Goal: Task Accomplishment & Management: Use online tool/utility

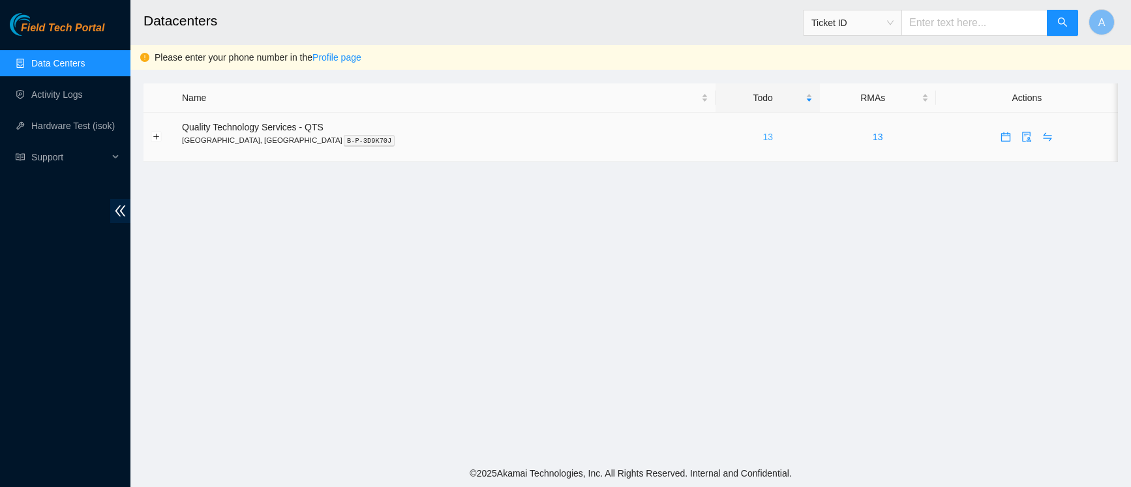
click at [763, 139] on link "13" at bounding box center [768, 137] width 10 height 10
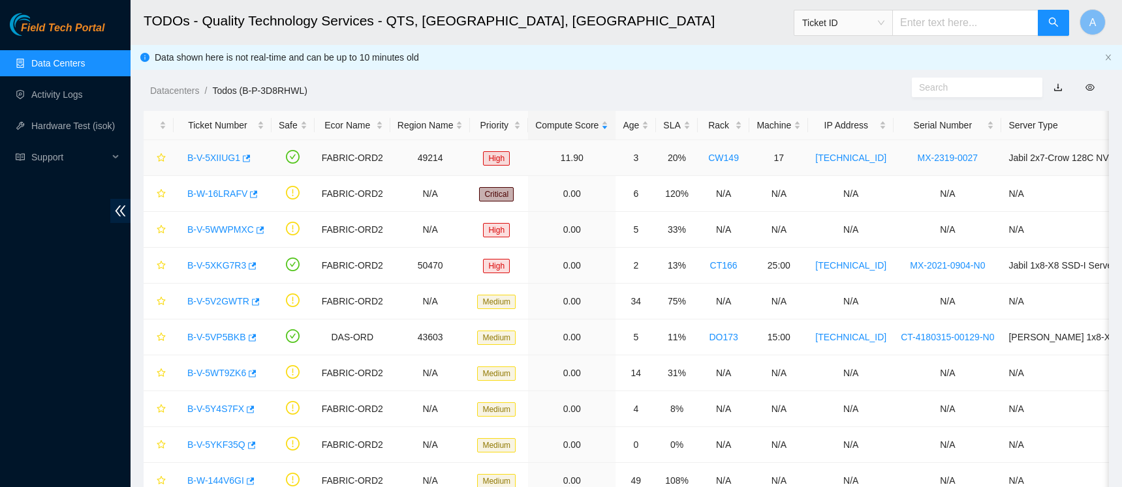
click at [234, 153] on link "B-V-5XIIUG1" at bounding box center [213, 158] width 53 height 10
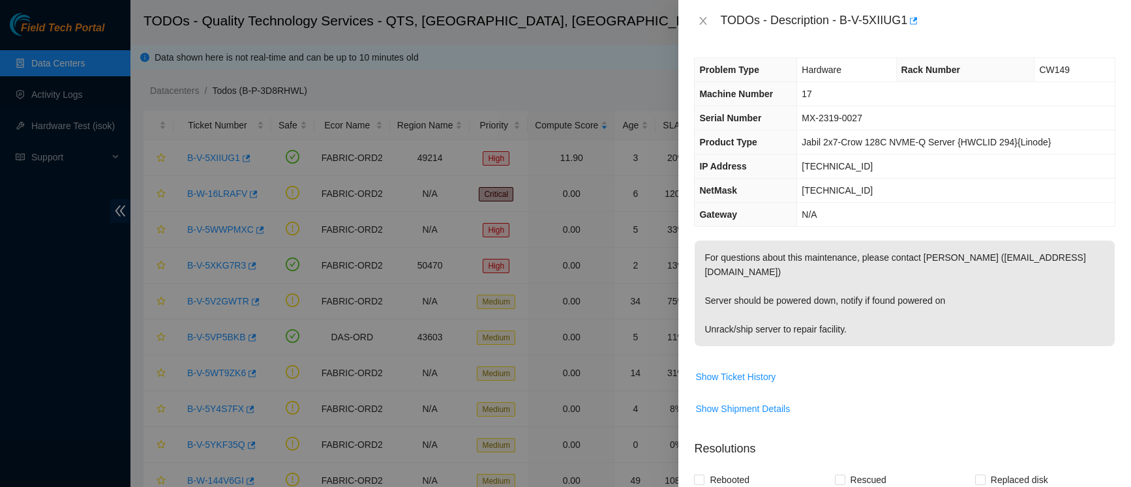
click at [607, 44] on div at bounding box center [565, 243] width 1131 height 487
click at [699, 22] on icon "close" at bounding box center [703, 21] width 10 height 10
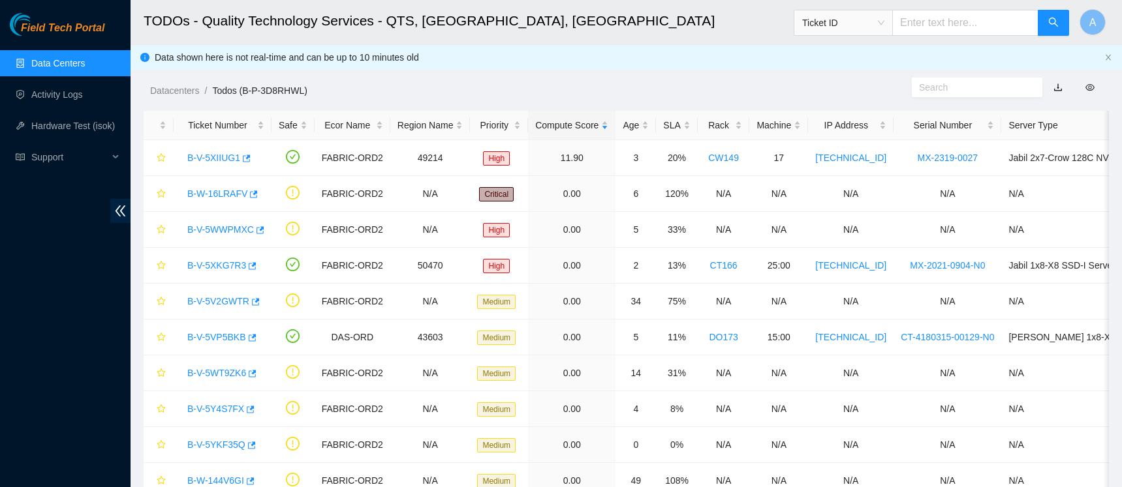
click at [75, 60] on link "Data Centers" at bounding box center [58, 63] width 54 height 10
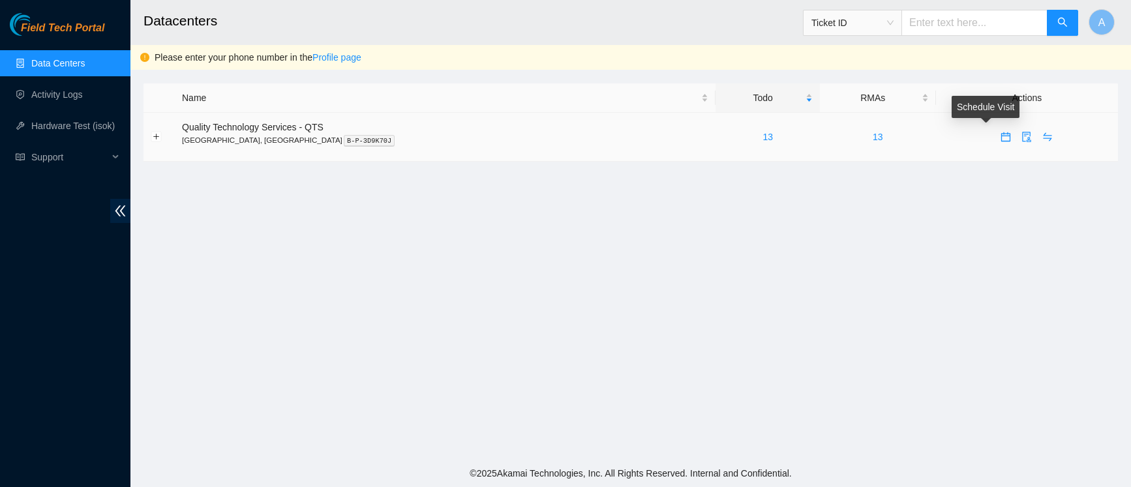
click at [1002, 134] on icon "calendar" at bounding box center [1006, 136] width 9 height 9
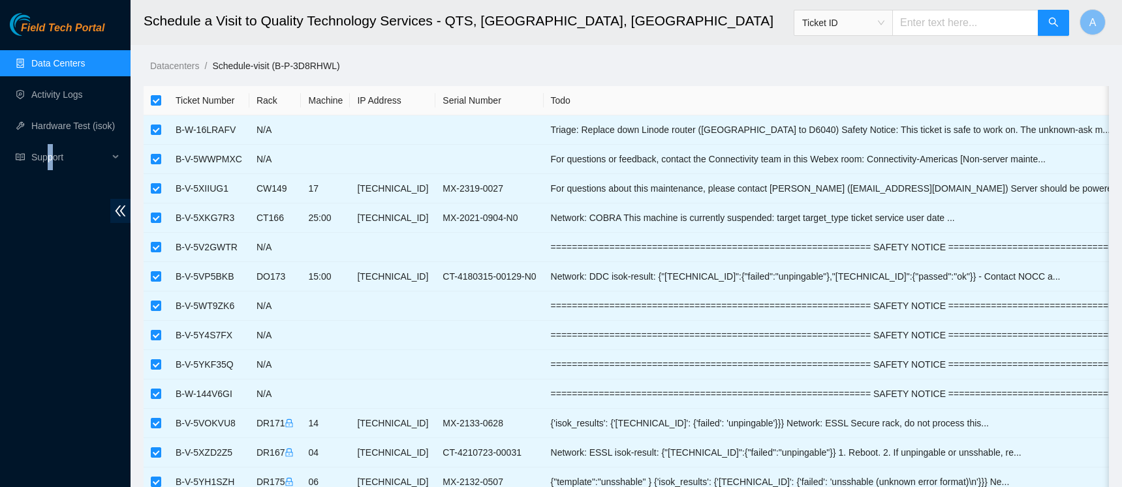
click at [50, 267] on div "Field Tech Portal Data Centers Activity Logs Hardware Test (isok) Support" at bounding box center [65, 250] width 130 height 474
click at [943, 101] on th "Todo" at bounding box center [862, 100] width 638 height 29
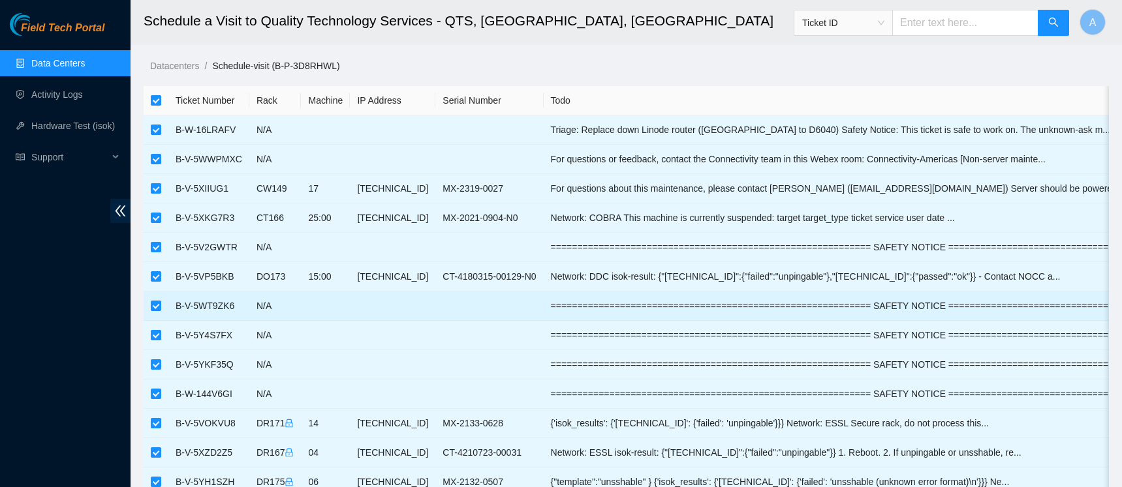
click at [390, 296] on td at bounding box center [392, 306] width 85 height 29
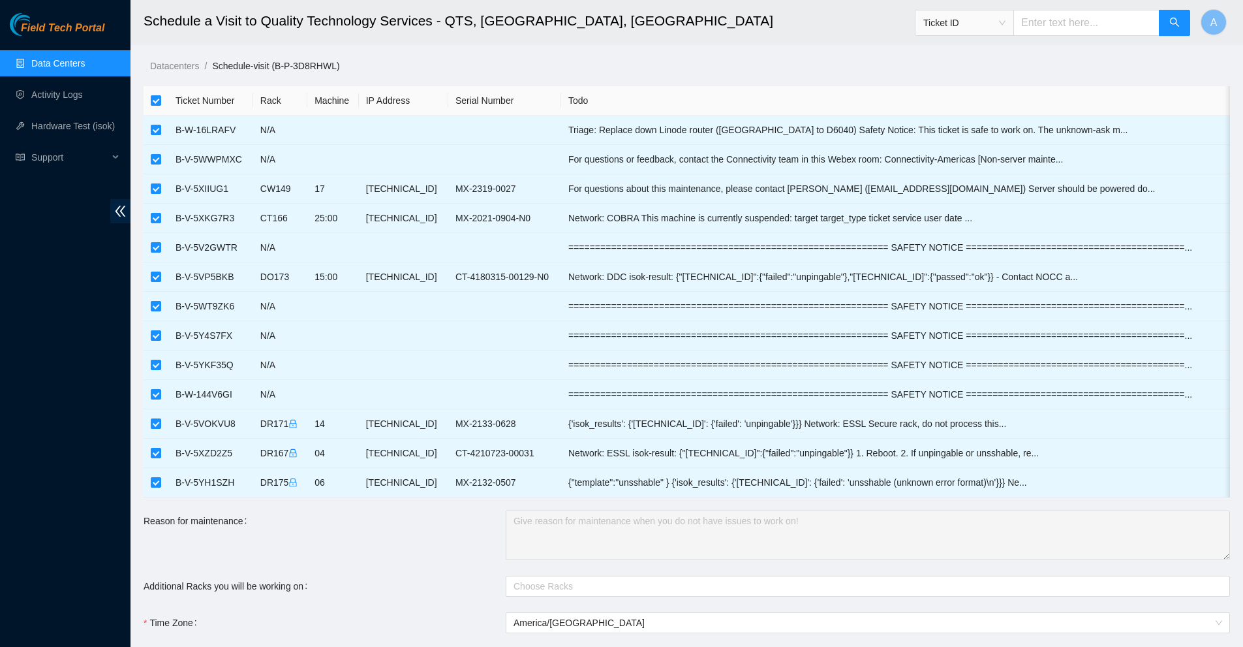
click at [42, 59] on link "Data Centers" at bounding box center [58, 63] width 54 height 10
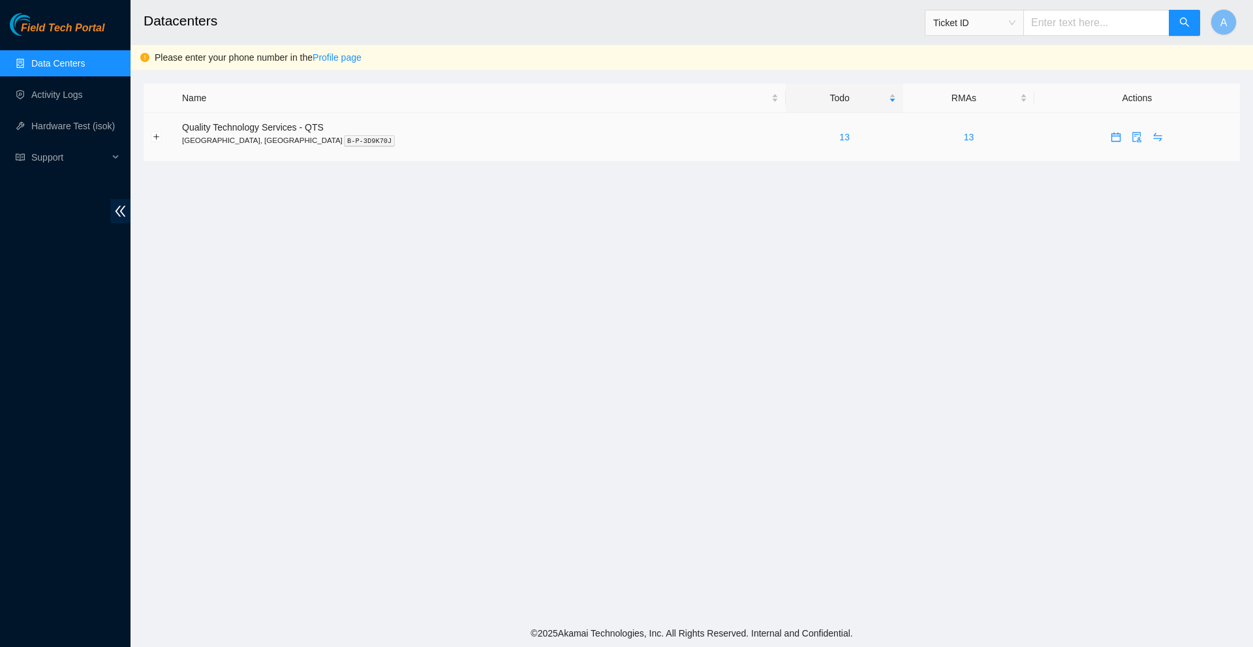
click at [793, 144] on div "13" at bounding box center [844, 137] width 103 height 14
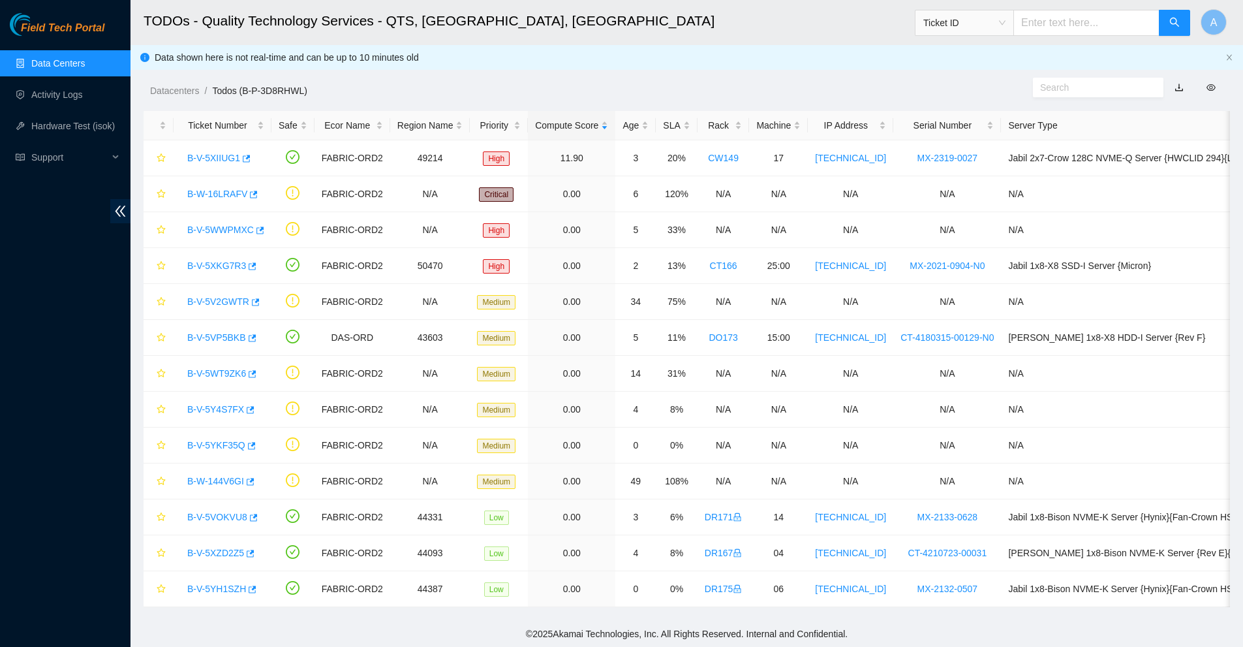
click at [542, 31] on h2 "TODOs - Quality Technology Services - QTS, [GEOGRAPHIC_DATA], [GEOGRAPHIC_DATA]" at bounding box center [570, 21] width 852 height 42
click at [219, 155] on link "B-V-5XIIUG1" at bounding box center [213, 158] width 53 height 10
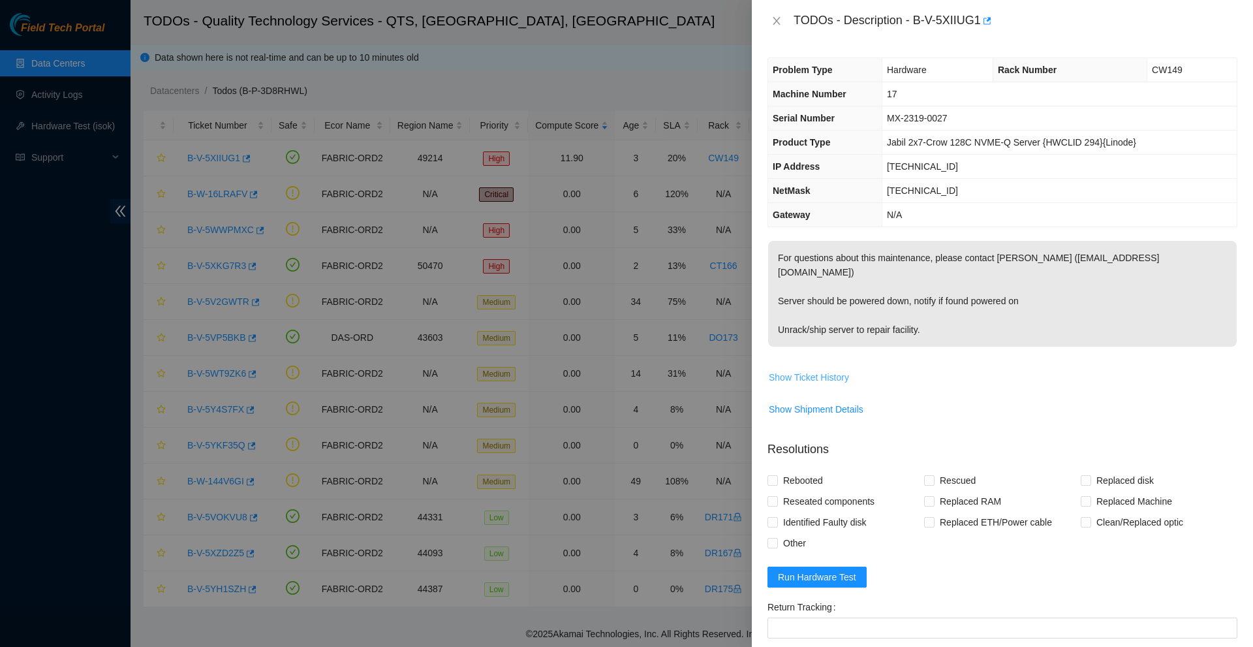
click at [833, 370] on span "Show Ticket History" at bounding box center [809, 377] width 80 height 14
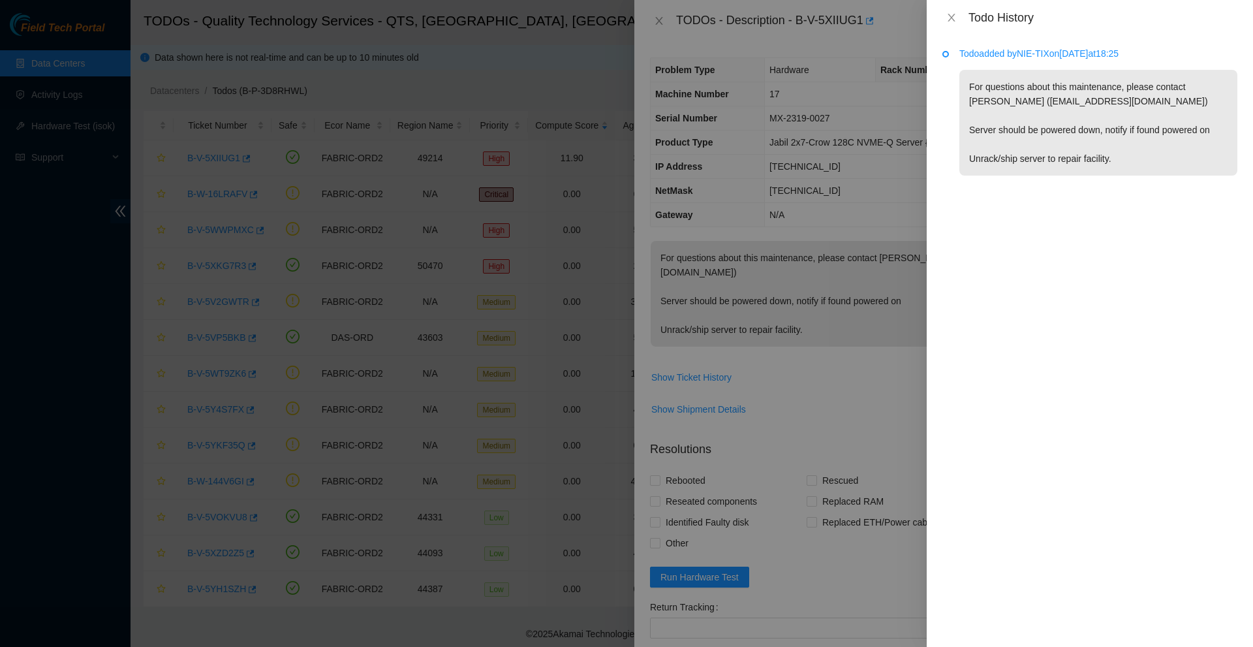
click at [801, 334] on div at bounding box center [626, 323] width 1253 height 647
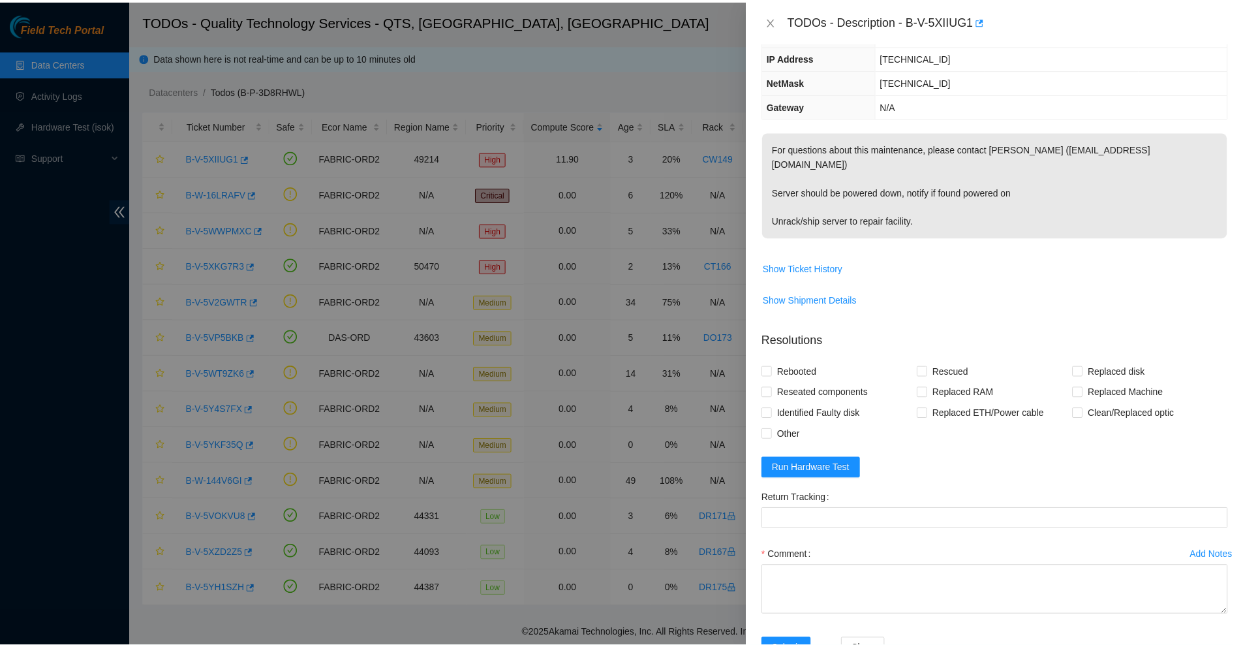
scroll to position [139, 0]
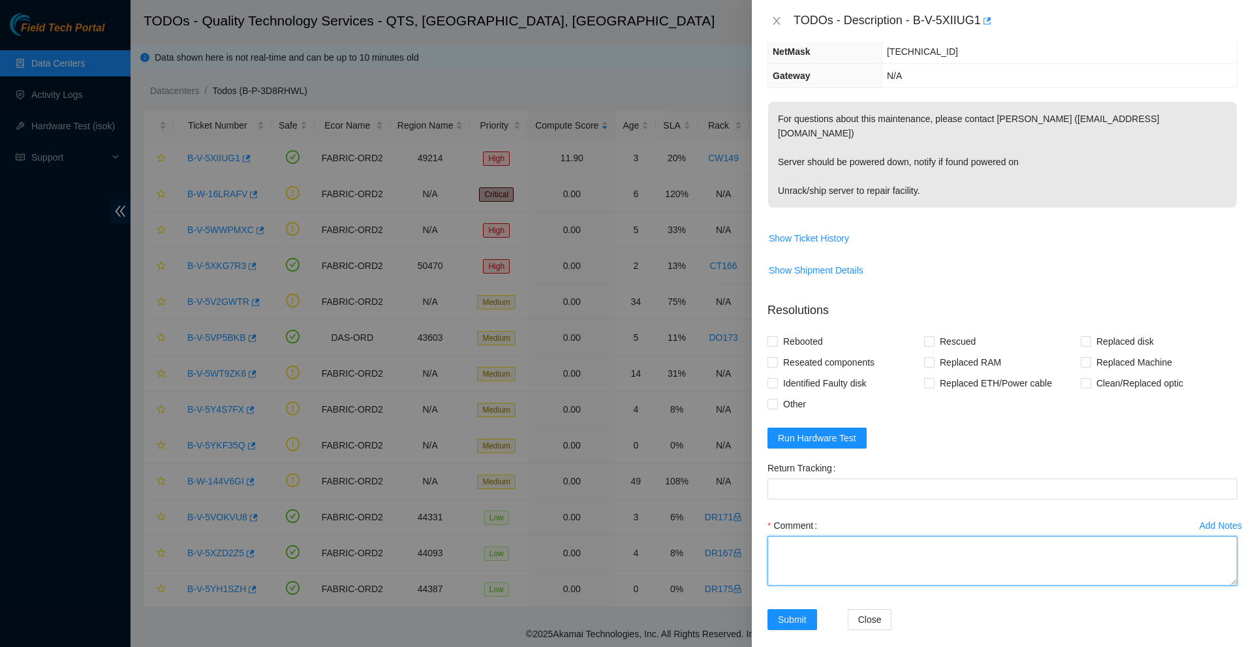
click at [841, 487] on textarea "Comment" at bounding box center [1002, 561] width 470 height 50
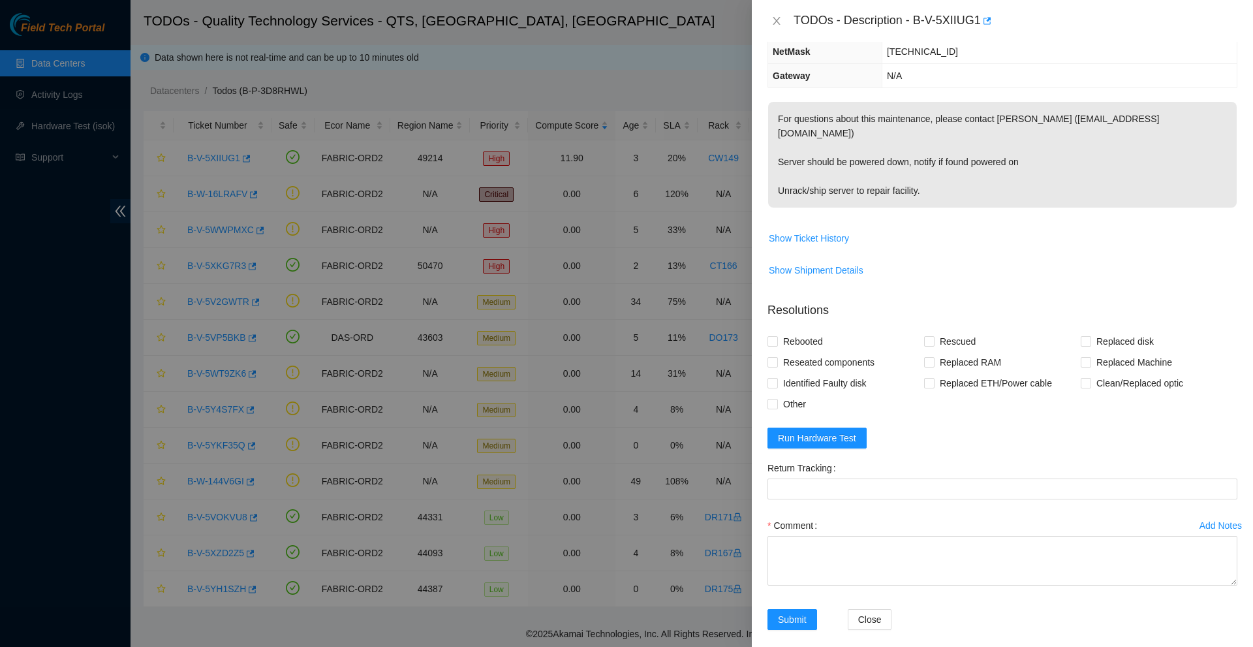
click at [481, 61] on div at bounding box center [626, 323] width 1253 height 647
click at [775, 22] on icon "close" at bounding box center [776, 21] width 10 height 10
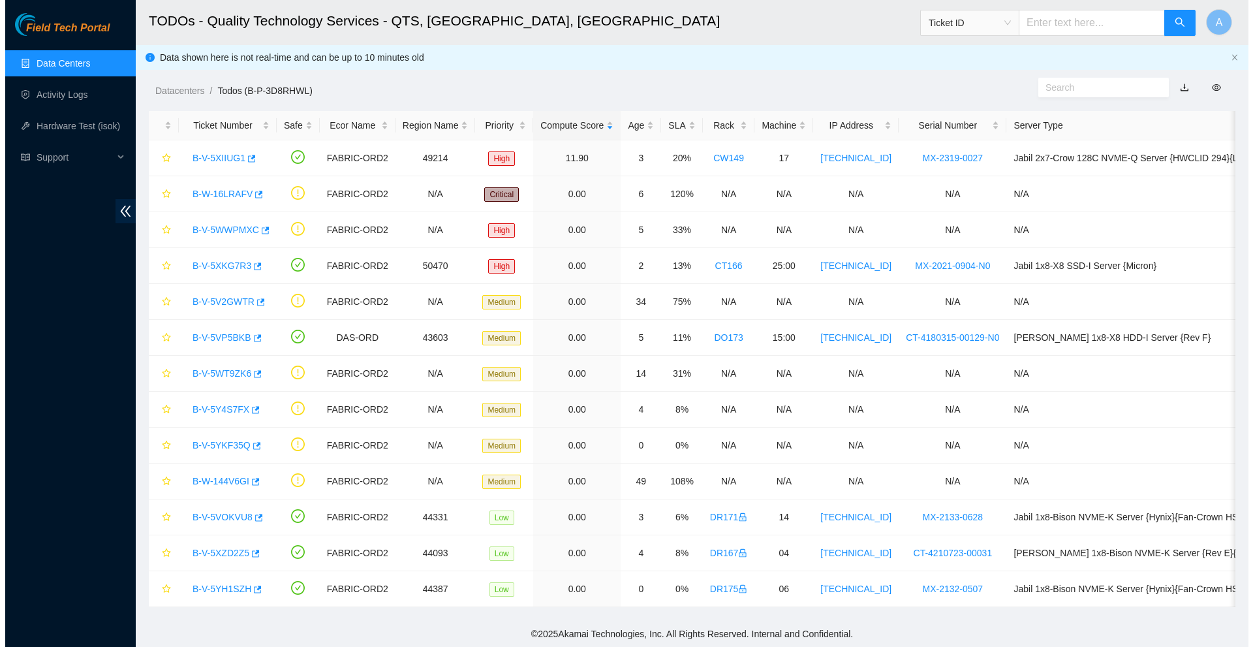
scroll to position [182, 0]
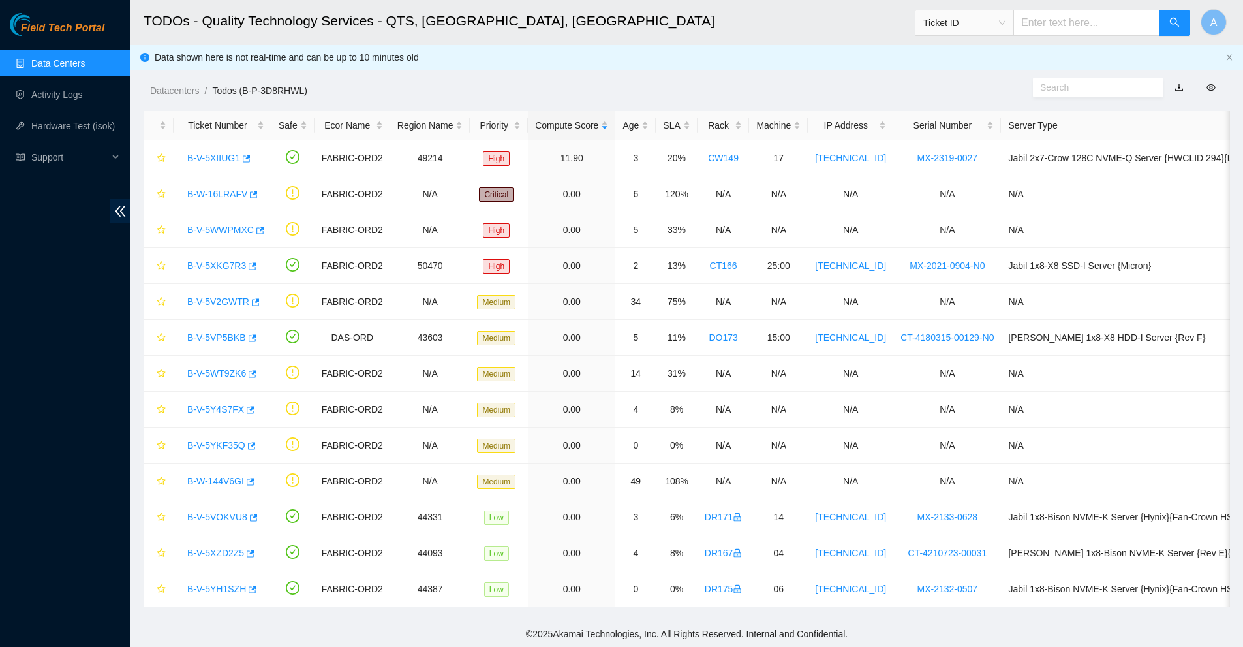
click at [61, 61] on link "Data Centers" at bounding box center [58, 63] width 54 height 10
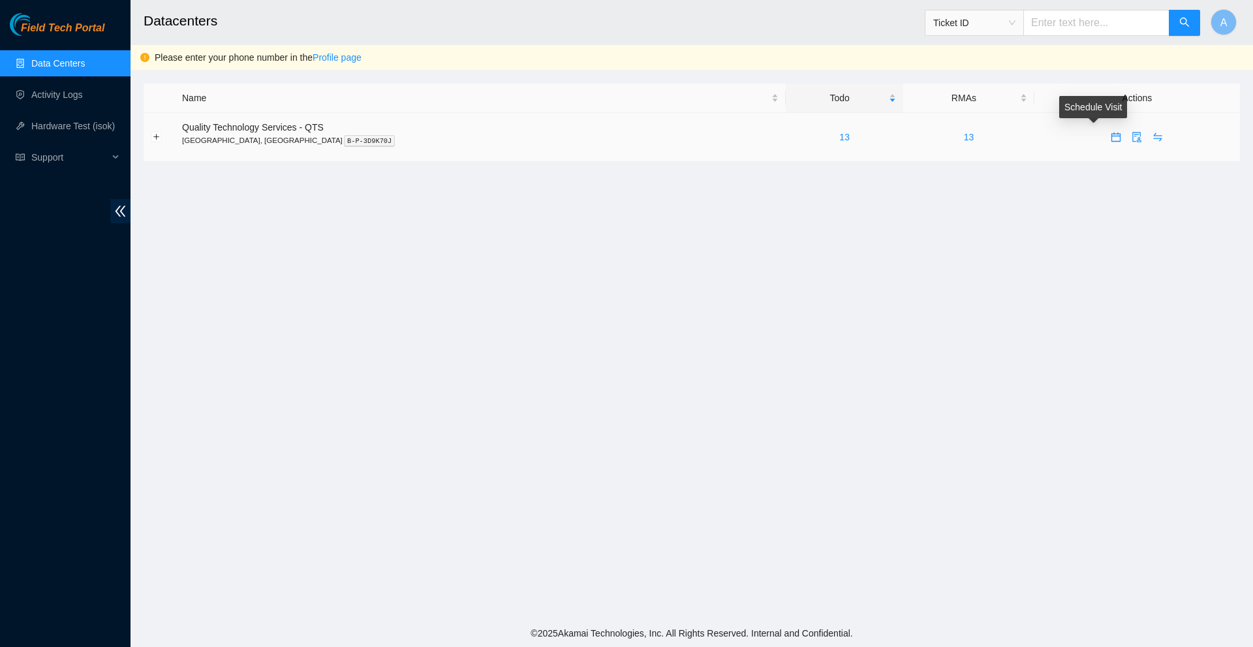
click at [1110, 140] on icon "calendar" at bounding box center [1115, 137] width 10 height 10
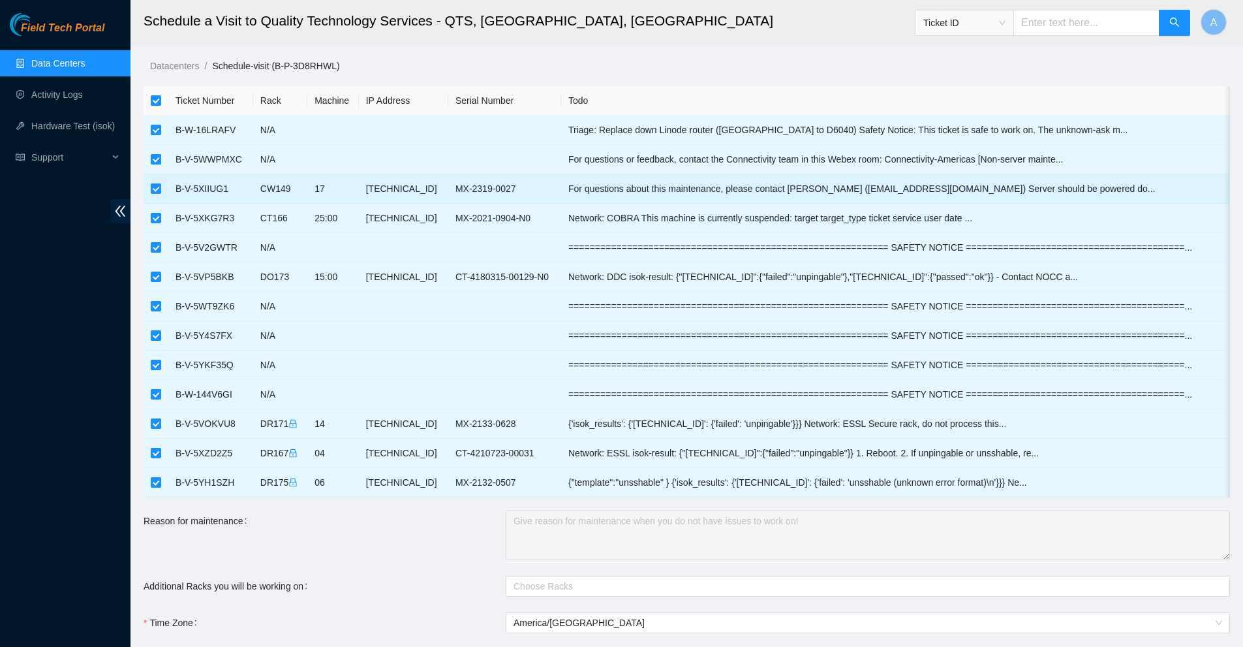
click at [216, 202] on td "B-V-5XIIUG1" at bounding box center [210, 188] width 85 height 29
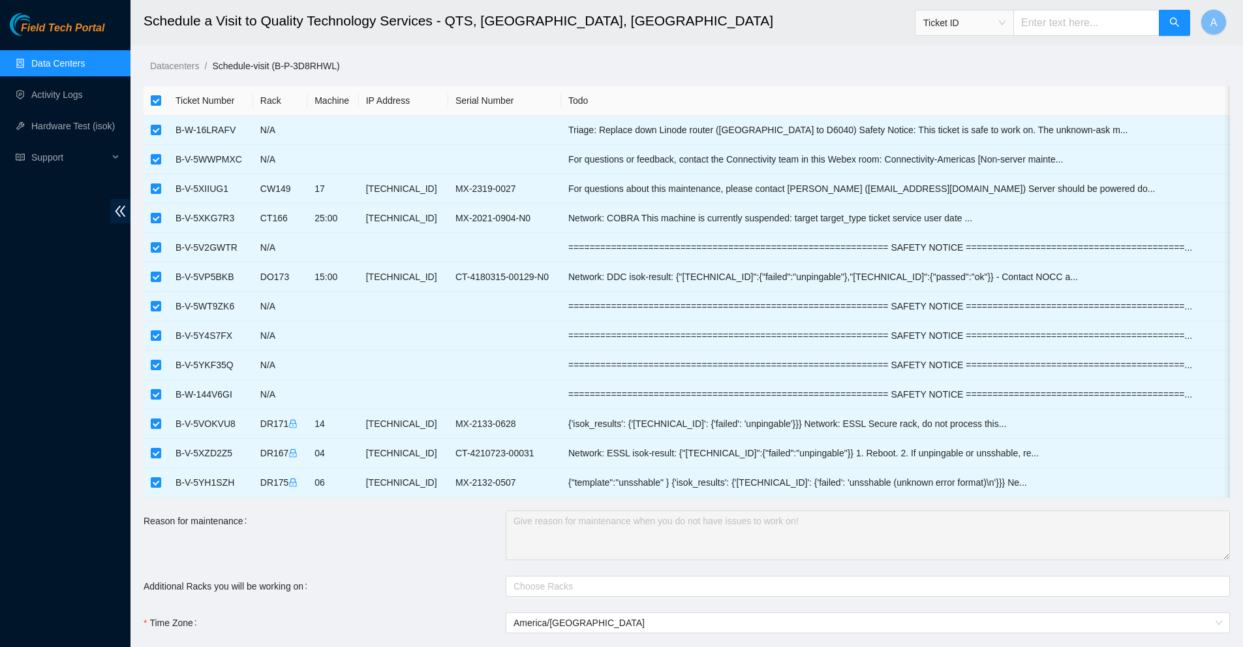
click at [68, 64] on link "Data Centers" at bounding box center [58, 63] width 54 height 10
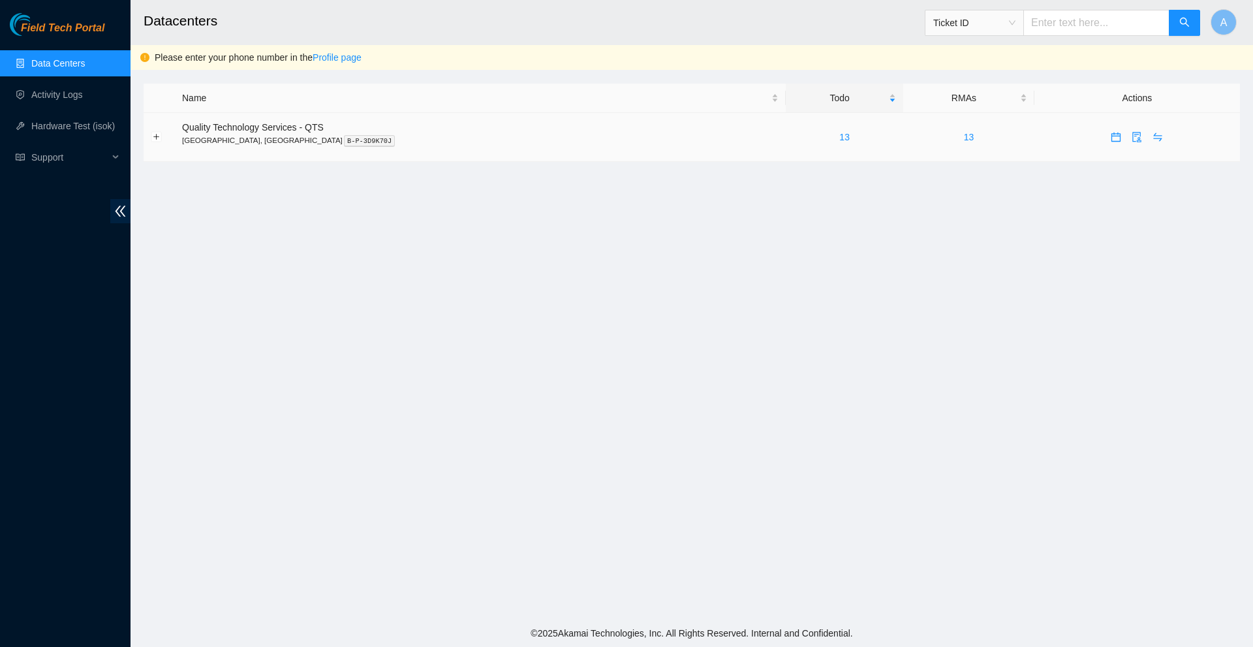
drag, startPoint x: 374, startPoint y: 49, endPoint x: 773, endPoint y: 157, distance: 413.7
drag, startPoint x: 773, startPoint y: 157, endPoint x: 756, endPoint y: 130, distance: 31.7
click at [839, 132] on link "13" at bounding box center [844, 137] width 10 height 10
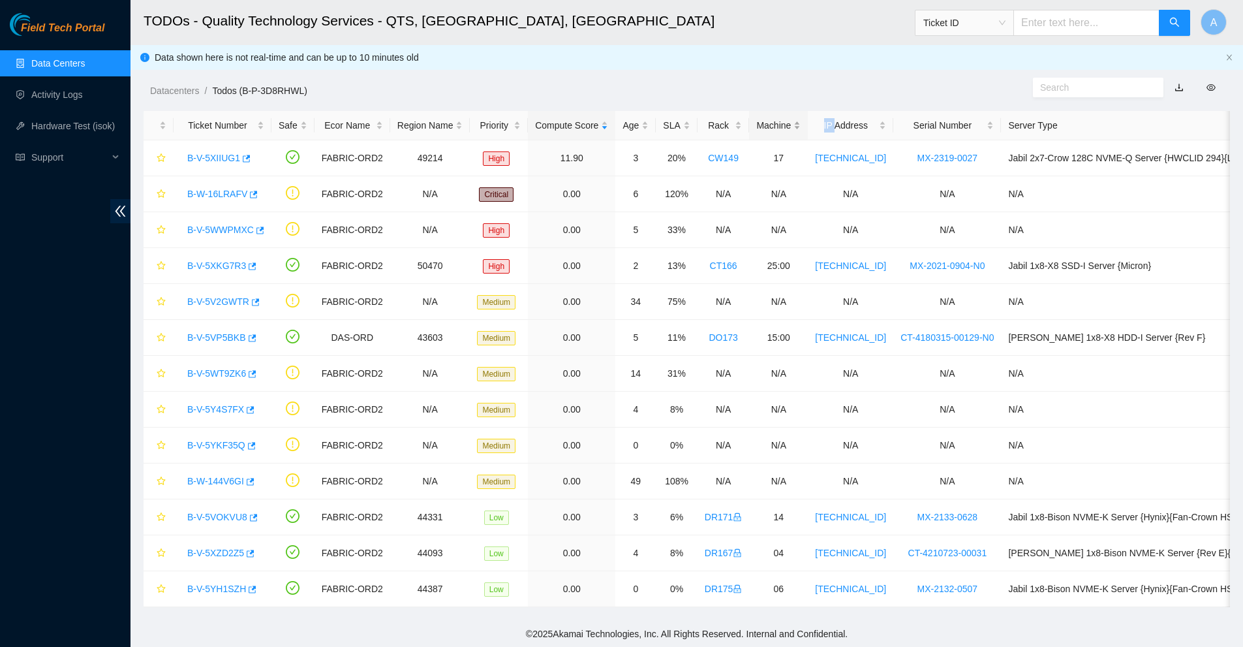
click at [756, 131] on div "Machine" at bounding box center [778, 125] width 44 height 14
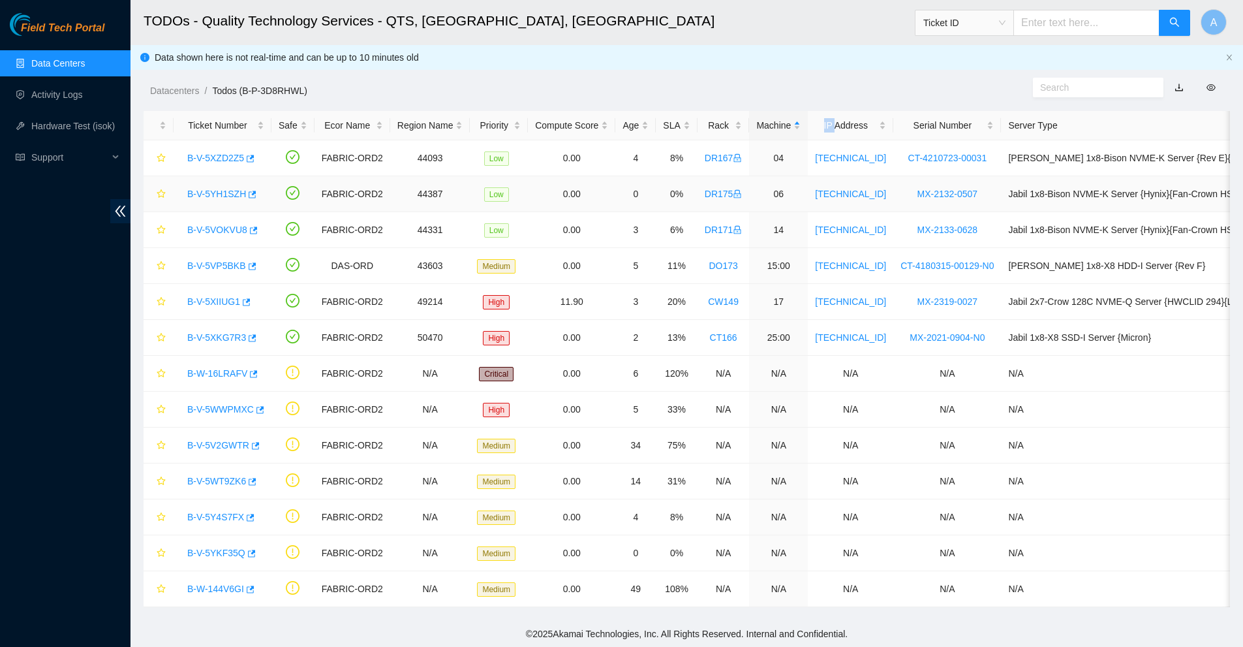
click at [207, 192] on link "B-V-5YH1SZH" at bounding box center [216, 194] width 59 height 10
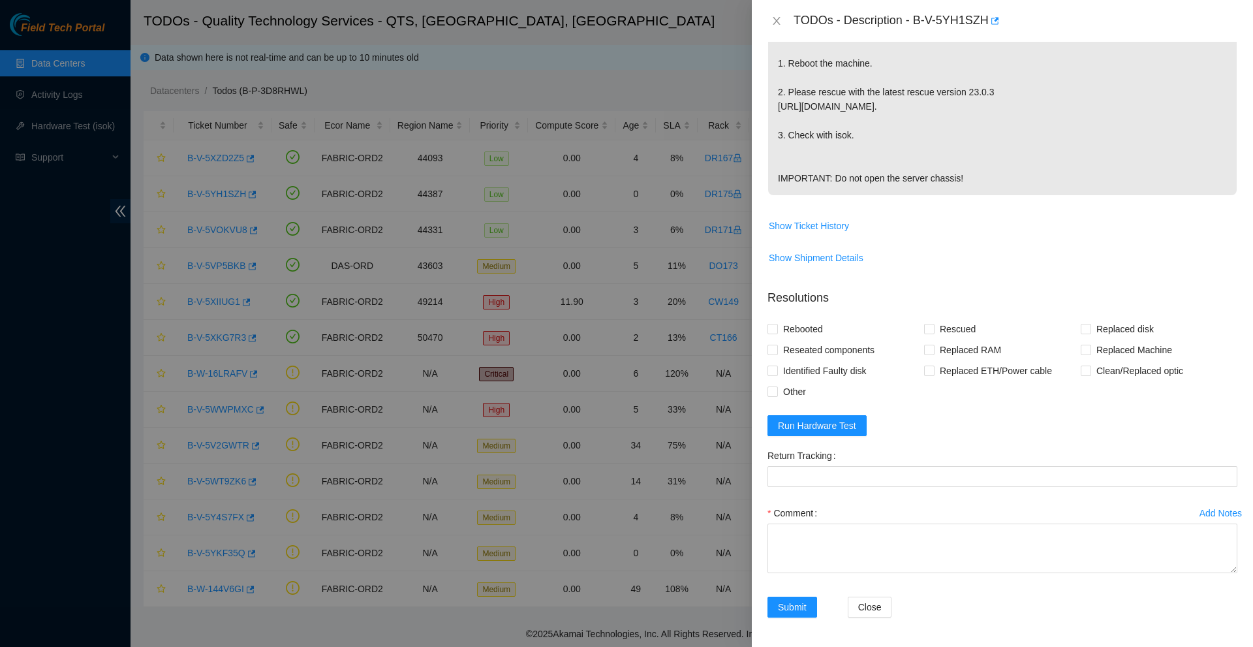
scroll to position [373, 0]
